Goal: Task Accomplishment & Management: Manage account settings

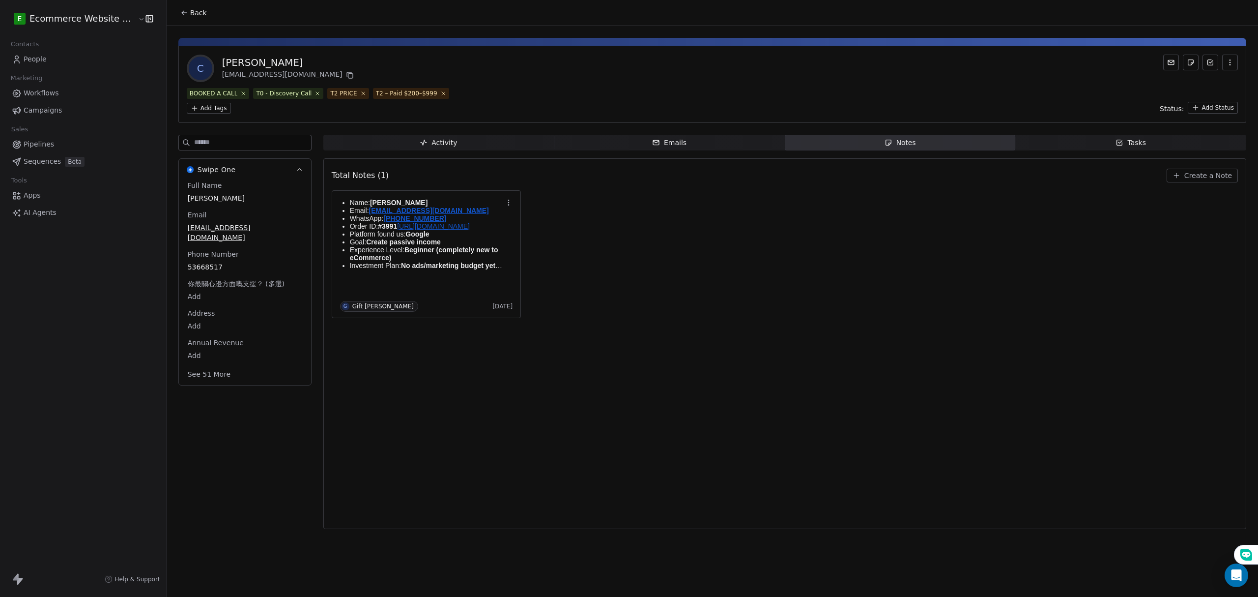
click at [720, 247] on div "Name: [PERSON_NAME] Email: [EMAIL_ADDRESS][DOMAIN_NAME] WhatsApp: [PHONE_NUMBER…" at bounding box center [785, 254] width 906 height 128
click at [675, 253] on div "Name: [PERSON_NAME] Email: [EMAIL_ADDRESS][DOMAIN_NAME] WhatsApp: [PHONE_NUMBER…" at bounding box center [785, 254] width 906 height 128
click at [1203, 107] on html "E Ecommerce Website Builder Contacts People Marketing Workflows Campaigns Sales…" at bounding box center [629, 298] width 1258 height 597
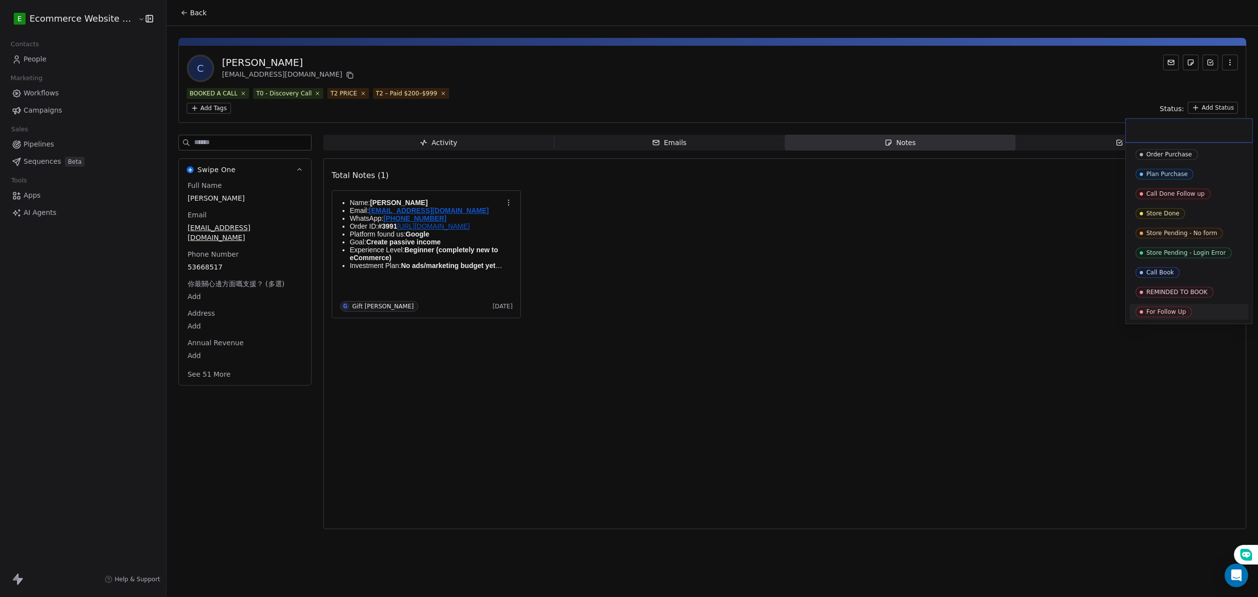
drag, startPoint x: 1001, startPoint y: 264, endPoint x: 1083, endPoint y: 160, distance: 132.6
click at [1001, 262] on html "E Ecommerce Website Builder Contacts People Marketing Workflows Campaigns Sales…" at bounding box center [629, 298] width 1258 height 597
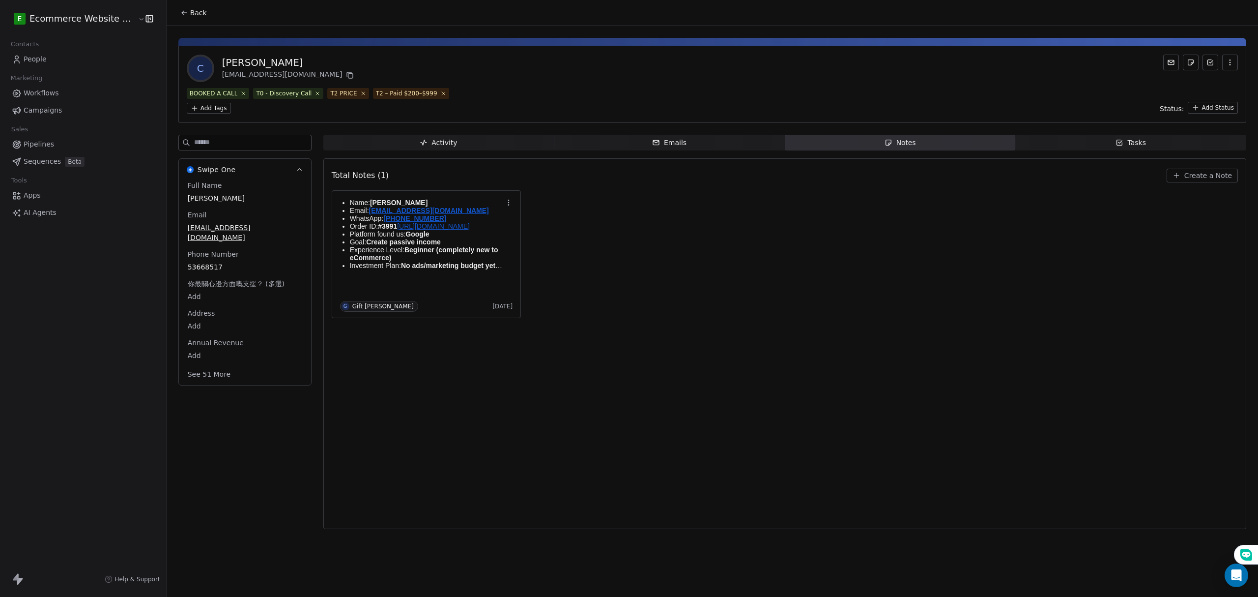
click at [1199, 181] on button "Create a Note" at bounding box center [1201, 176] width 71 height 14
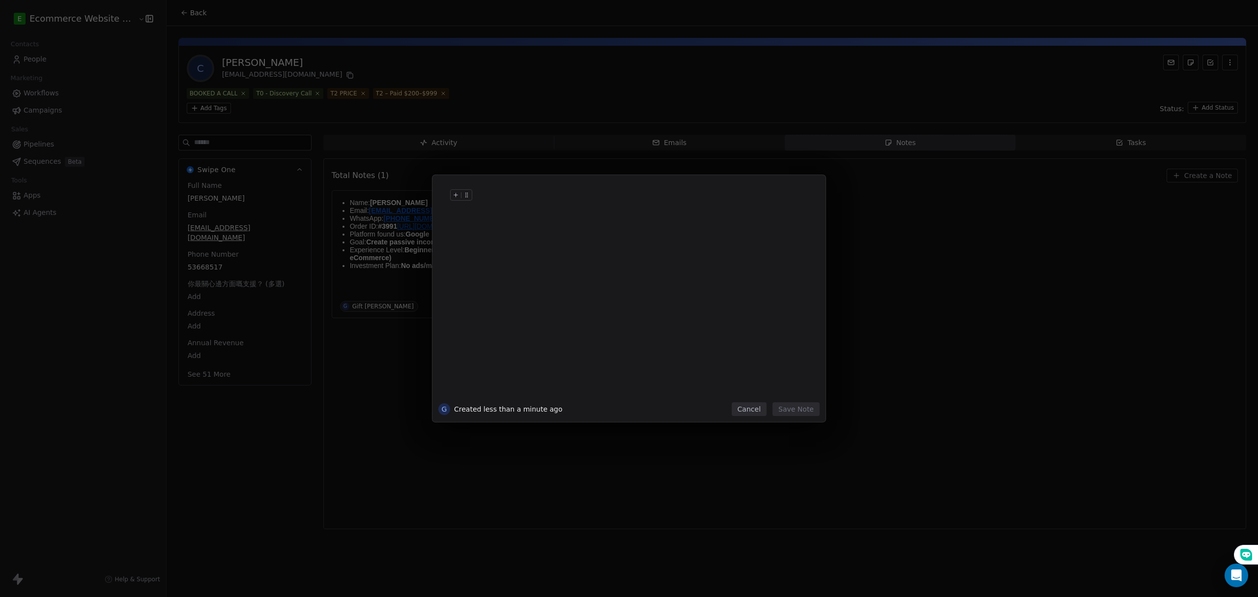
click at [483, 212] on div at bounding box center [644, 205] width 336 height 24
click at [799, 411] on button "Save Note" at bounding box center [795, 409] width 47 height 14
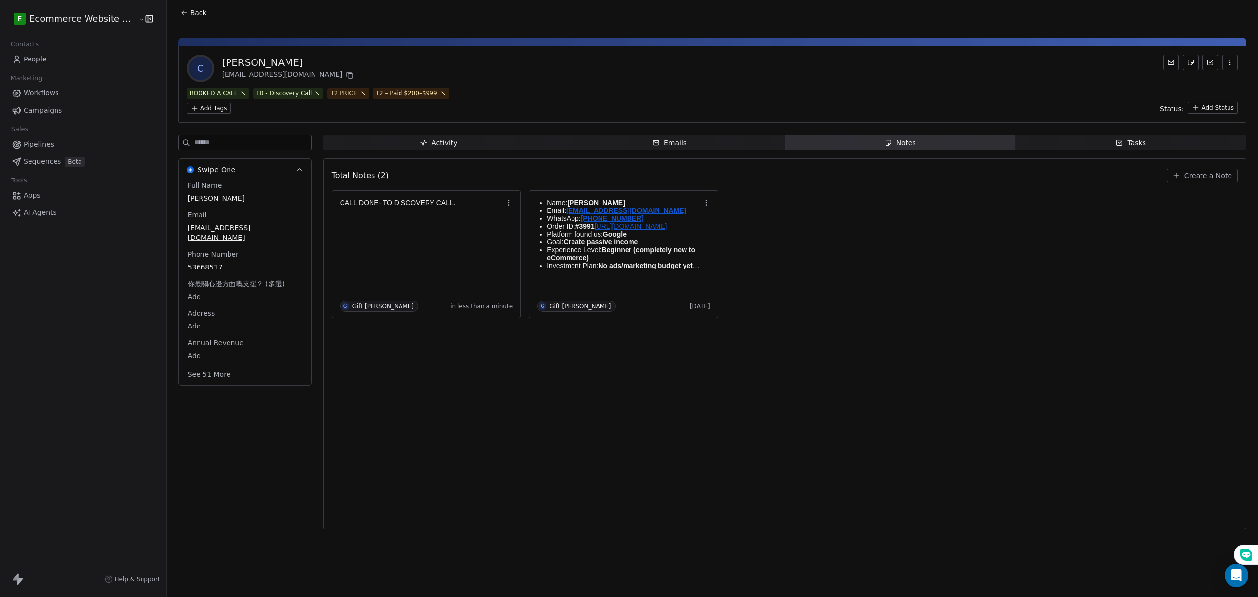
click at [887, 345] on div "Total Notes (2) Create a Note CALL DONE- TO DISCOVERY CALL. G Gift Labarda in l…" at bounding box center [785, 344] width 906 height 358
click at [1138, 368] on div "Total Notes (2) Create a Note CALL DONE- TO DISCOVERY CALL. G Gift Labarda in l…" at bounding box center [785, 344] width 906 height 358
click at [1146, 142] on span "Tasks Tasks" at bounding box center [1130, 143] width 231 height 16
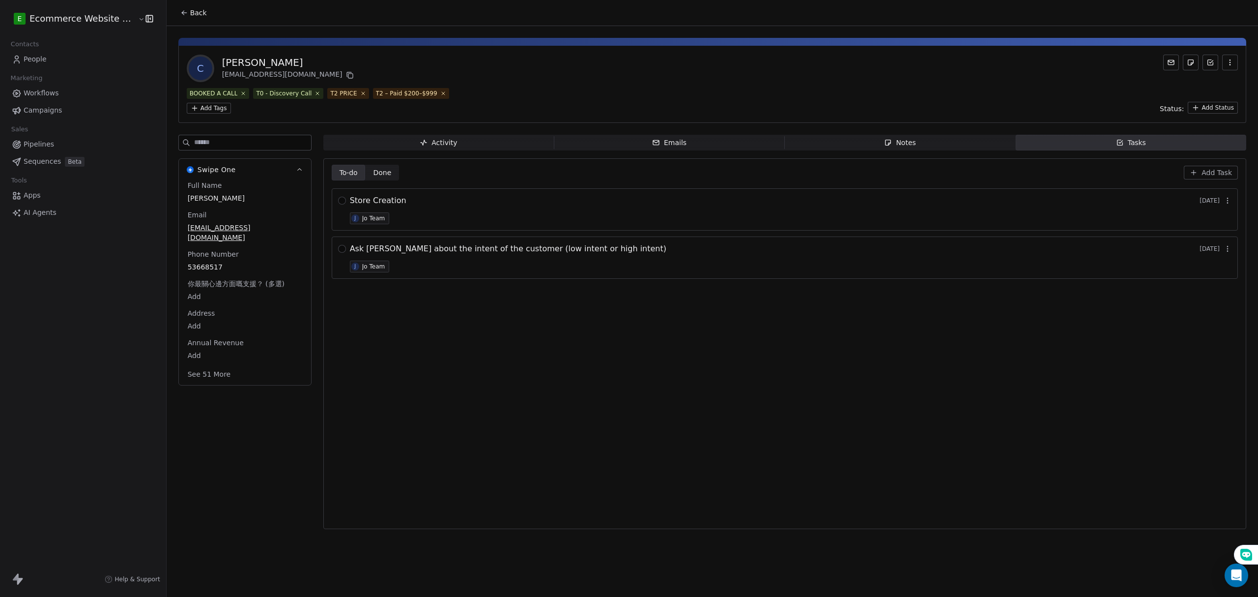
click at [503, 342] on div "To-do To-do Done Done Add Task Store Creation 7 days ago J Jo Team Ask kenneth …" at bounding box center [785, 344] width 906 height 358
click at [456, 347] on div "To-do To-do Done Done Add Task Store Creation 7 days ago J Jo Team Ask kenneth …" at bounding box center [785, 344] width 906 height 358
click at [338, 250] on button "button" at bounding box center [342, 249] width 8 height 8
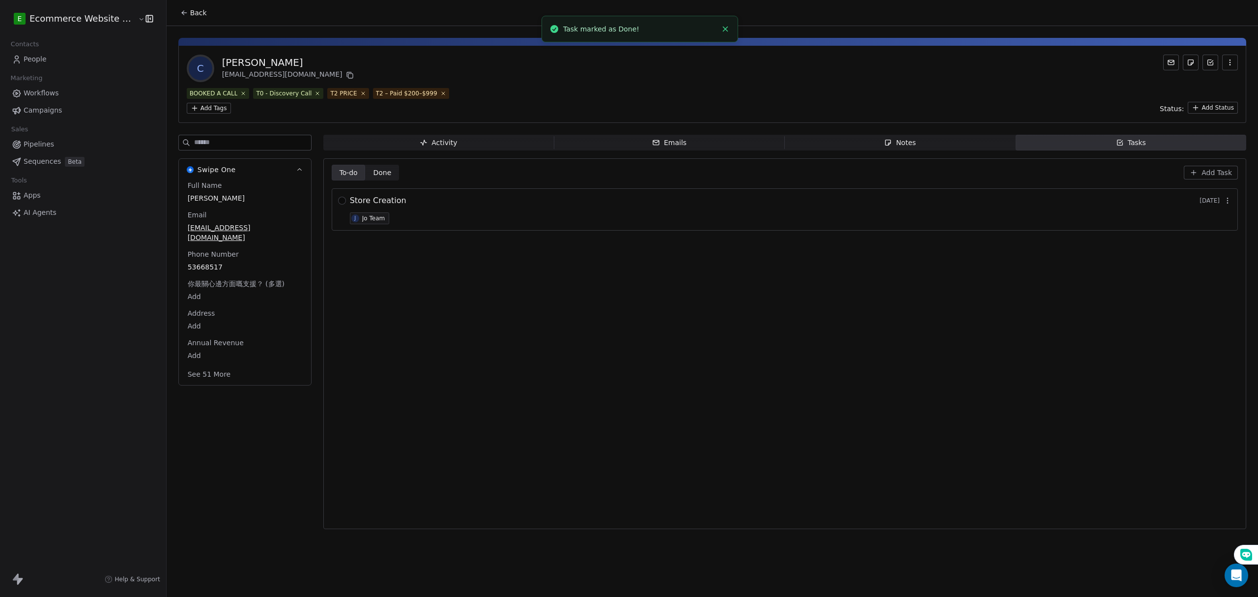
click at [366, 171] on span "Done Done" at bounding box center [382, 173] width 34 height 16
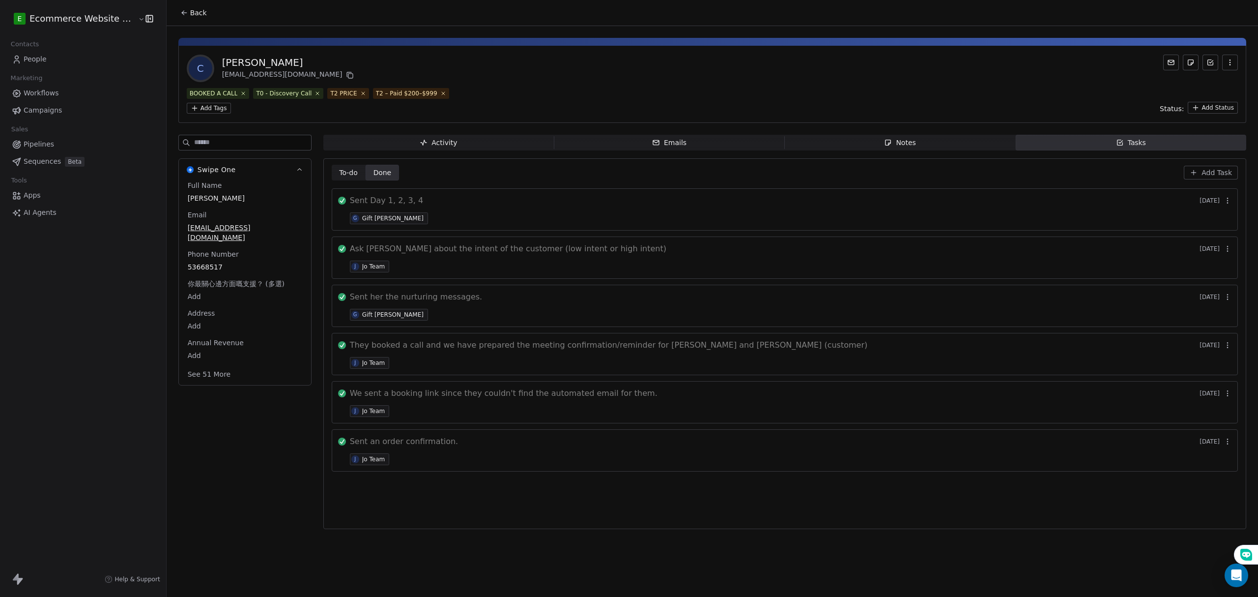
click at [1225, 252] on icon "button" at bounding box center [1227, 249] width 8 height 8
click at [1222, 263] on button "Edit" at bounding box center [1215, 270] width 66 height 16
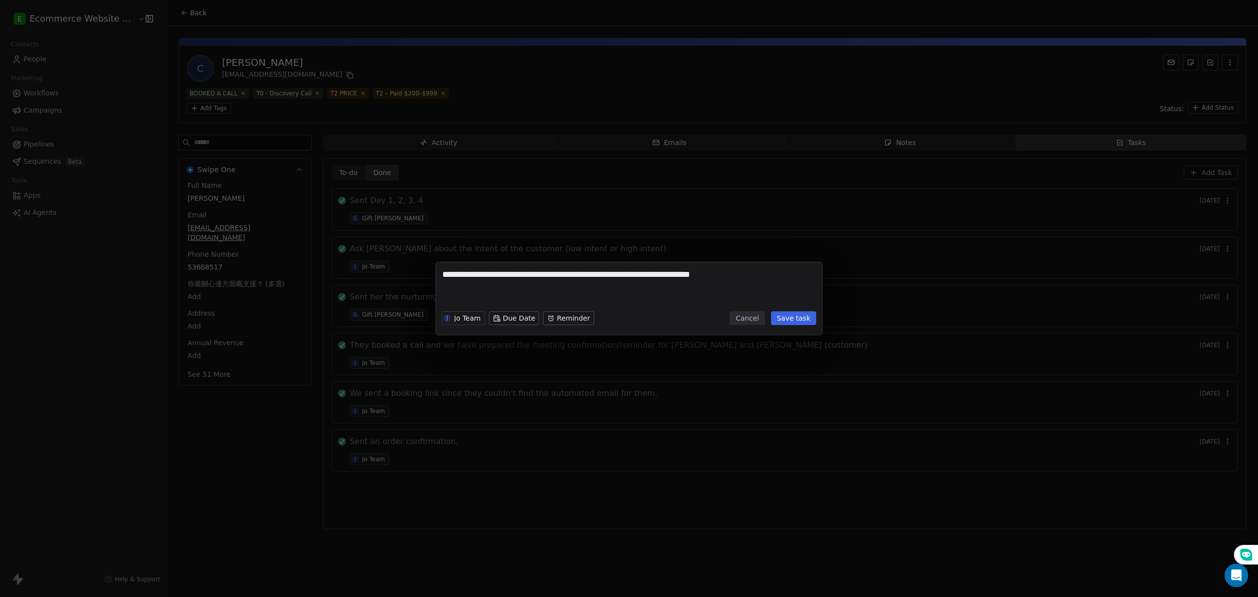
click at [754, 280] on textarea "**********" at bounding box center [628, 287] width 373 height 38
click at [748, 312] on button "Cancel" at bounding box center [747, 318] width 35 height 14
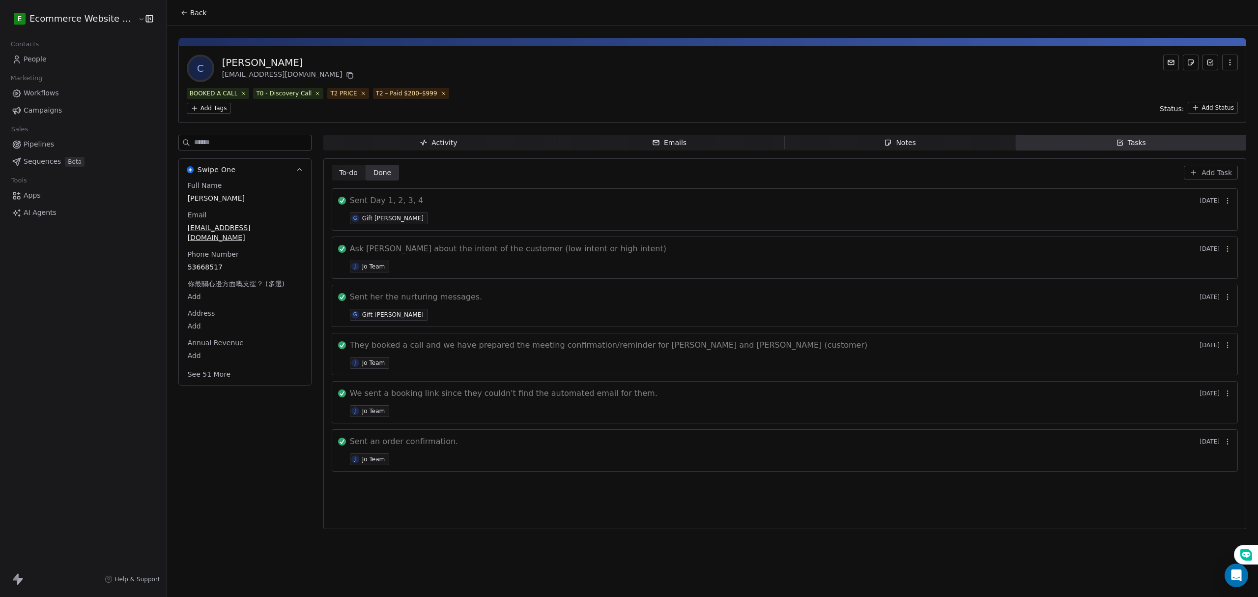
click at [412, 210] on div "Sent Day 1, 2, 3, 4 6 days ago G Gift Labarda" at bounding box center [790, 209] width 881 height 29
drag, startPoint x: 233, startPoint y: 471, endPoint x: 76, endPoint y: 174, distance: 335.9
click at [233, 456] on div "Swipe One Full Name Celia Ng Email ngyuzi417@gmail.com Phone Number 53668517 你最…" at bounding box center [244, 335] width 133 height 400
